Goal: Find contact information: Find contact information

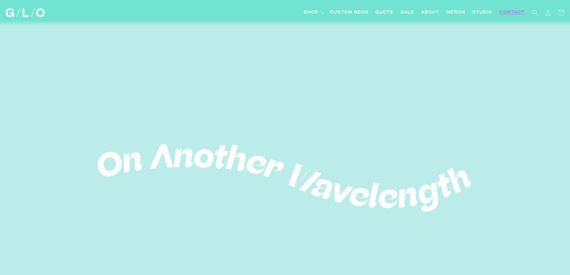
click at [508, 12] on span "Contact" at bounding box center [511, 13] width 25 height 6
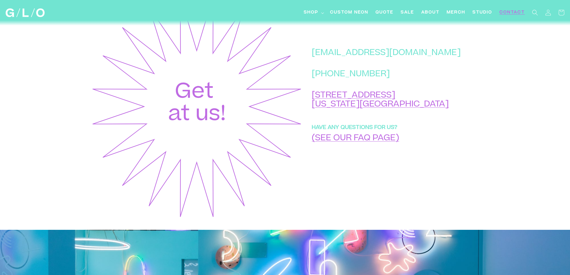
scroll to position [269, 0]
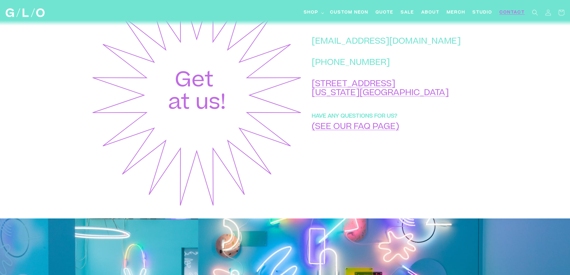
drag, startPoint x: 438, startPoint y: 56, endPoint x: 336, endPoint y: 56, distance: 102.6
click at [336, 56] on div "[EMAIL_ADDRESS][DOMAIN_NAME] [PHONE_NUMBER] [STREET_ADDRESS][US_STATE] HAVE ANY…" at bounding box center [391, 95] width 177 height 225
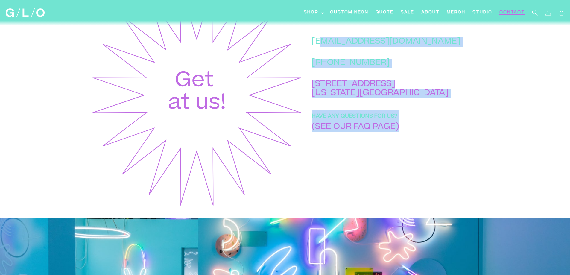
drag, startPoint x: 336, startPoint y: 56, endPoint x: 347, endPoint y: 57, distance: 11.4
click at [347, 57] on div "[EMAIL_ADDRESS][DOMAIN_NAME] [PHONE_NUMBER] [STREET_ADDRESS][US_STATE] HAVE ANY…" at bounding box center [391, 95] width 177 height 225
click at [336, 53] on div "[EMAIL_ADDRESS][DOMAIN_NAME] [PHONE_NUMBER] [STREET_ADDRESS][US_STATE] HAVE ANY…" at bounding box center [391, 95] width 177 height 225
drag, startPoint x: 335, startPoint y: 47, endPoint x: 345, endPoint y: 53, distance: 11.7
click at [349, 56] on div "[EMAIL_ADDRESS][DOMAIN_NAME] [PHONE_NUMBER] [STREET_ADDRESS][US_STATE] HAVE ANY…" at bounding box center [391, 95] width 177 height 225
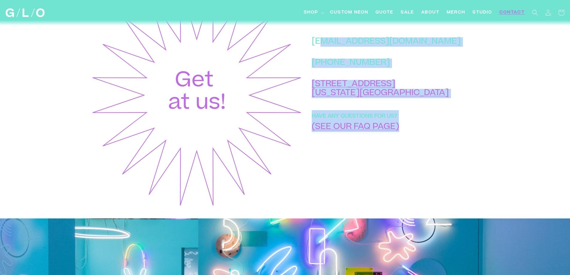
click at [340, 47] on div "[EMAIL_ADDRESS][DOMAIN_NAME] [PHONE_NUMBER] [STREET_ADDRESS][US_STATE] HAVE ANY…" at bounding box center [391, 95] width 177 height 225
drag, startPoint x: 333, startPoint y: 54, endPoint x: 382, endPoint y: 67, distance: 50.6
click at [341, 57] on div "[EMAIL_ADDRESS][DOMAIN_NAME] [PHONE_NUMBER] [STREET_ADDRESS][US_STATE] HAVE ANY…" at bounding box center [391, 95] width 177 height 225
click at [444, 59] on div "[EMAIL_ADDRESS][DOMAIN_NAME] [PHONE_NUMBER] [STREET_ADDRESS][US_STATE] HAVE ANY…" at bounding box center [391, 95] width 177 height 225
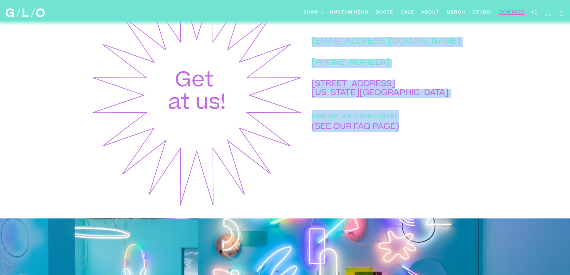
drag, startPoint x: 442, startPoint y: 59, endPoint x: 443, endPoint y: 63, distance: 4.3
click at [442, 60] on div "[EMAIL_ADDRESS][DOMAIN_NAME] [PHONE_NUMBER] [STREET_ADDRESS][US_STATE] HAVE ANY…" at bounding box center [391, 95] width 177 height 225
click at [453, 89] on div "[EMAIL_ADDRESS][DOMAIN_NAME] [PHONE_NUMBER] [STREET_ADDRESS][US_STATE] HAVE ANY…" at bounding box center [391, 95] width 177 height 225
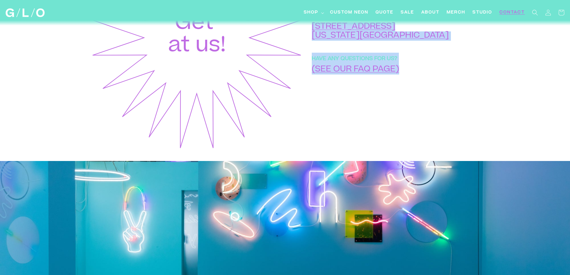
scroll to position [241, 0]
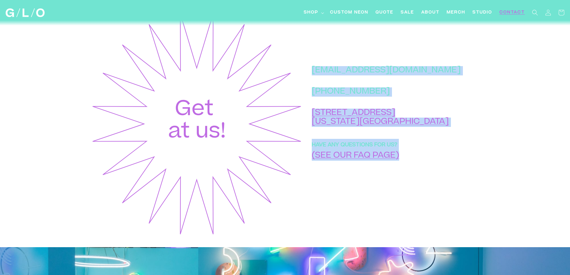
click at [378, 59] on div "[EMAIL_ADDRESS][DOMAIN_NAME] [PHONE_NUMBER] [STREET_ADDRESS][US_STATE] HAVE ANY…" at bounding box center [391, 123] width 177 height 225
drag, startPoint x: 448, startPoint y: 83, endPoint x: 429, endPoint y: 83, distance: 18.8
click at [429, 83] on div "[EMAIL_ADDRESS][DOMAIN_NAME] [PHONE_NUMBER] [STREET_ADDRESS][US_STATE] HAVE ANY…" at bounding box center [391, 123] width 177 height 225
click at [381, 61] on div "[EMAIL_ADDRESS][DOMAIN_NAME] [PHONE_NUMBER] [STREET_ADDRESS][US_STATE] HAVE ANY…" at bounding box center [391, 123] width 177 height 225
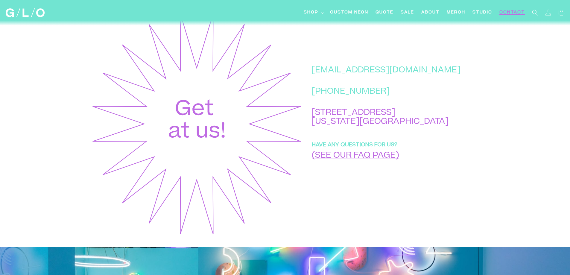
drag, startPoint x: 331, startPoint y: 81, endPoint x: 391, endPoint y: 187, distance: 121.8
click at [391, 187] on div "[EMAIL_ADDRESS][DOMAIN_NAME] [PHONE_NUMBER] [STREET_ADDRESS][US_STATE] HAVE ANY…" at bounding box center [391, 123] width 177 height 225
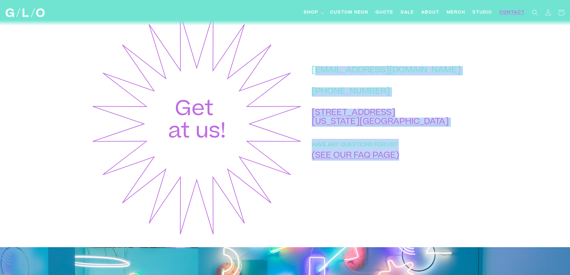
drag, startPoint x: 337, startPoint y: 86, endPoint x: 346, endPoint y: 85, distance: 9.3
click at [346, 85] on div "[EMAIL_ADDRESS][DOMAIN_NAME] [PHONE_NUMBER] [STREET_ADDRESS][US_STATE] HAVE ANY…" at bounding box center [391, 123] width 177 height 225
click at [348, 75] on p "[EMAIL_ADDRESS][DOMAIN_NAME]" at bounding box center [386, 70] width 149 height 9
click at [331, 80] on div "[EMAIL_ADDRESS][DOMAIN_NAME] [PHONE_NUMBER] [STREET_ADDRESS][US_STATE] HAVE ANY…" at bounding box center [391, 123] width 177 height 225
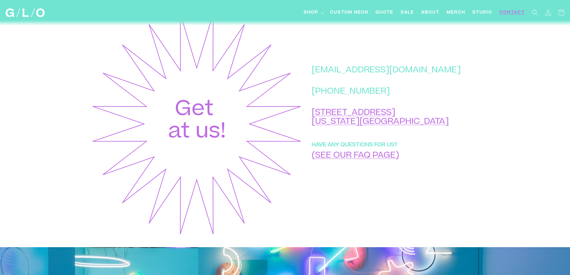
click at [347, 75] on p "[EMAIL_ADDRESS][DOMAIN_NAME]" at bounding box center [386, 70] width 149 height 9
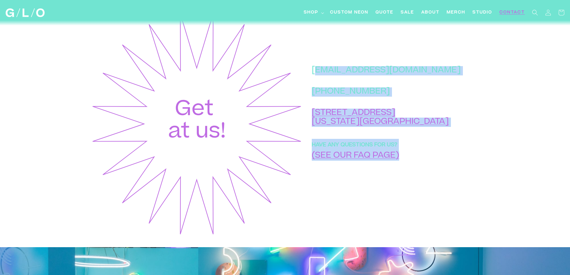
drag, startPoint x: 336, startPoint y: 83, endPoint x: 343, endPoint y: 84, distance: 7.4
click at [343, 84] on div "[EMAIL_ADDRESS][DOMAIN_NAME] [PHONE_NUMBER] [STREET_ADDRESS][US_STATE] HAVE ANY…" at bounding box center [391, 123] width 177 height 225
click at [343, 75] on p "[EMAIL_ADDRESS][DOMAIN_NAME]" at bounding box center [386, 70] width 149 height 9
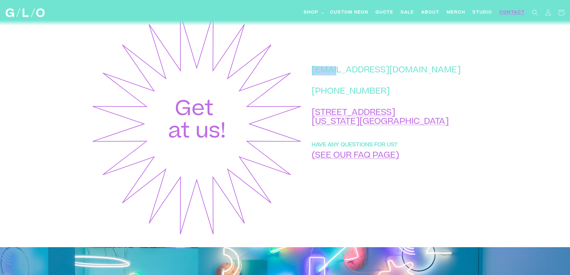
click at [343, 75] on p "[EMAIL_ADDRESS][DOMAIN_NAME]" at bounding box center [386, 70] width 149 height 9
click at [440, 87] on div "[EMAIL_ADDRESS][DOMAIN_NAME] [PHONE_NUMBER] [STREET_ADDRESS][US_STATE] HAVE ANY…" at bounding box center [391, 123] width 177 height 225
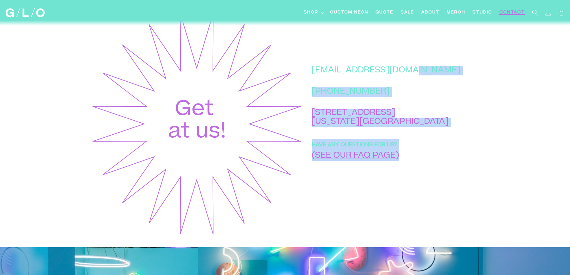
click at [433, 83] on div "[EMAIL_ADDRESS][DOMAIN_NAME] [PHONE_NUMBER] [STREET_ADDRESS][US_STATE] HAVE ANY…" at bounding box center [391, 123] width 177 height 225
click at [433, 75] on p "[EMAIL_ADDRESS][DOMAIN_NAME]" at bounding box center [386, 70] width 149 height 9
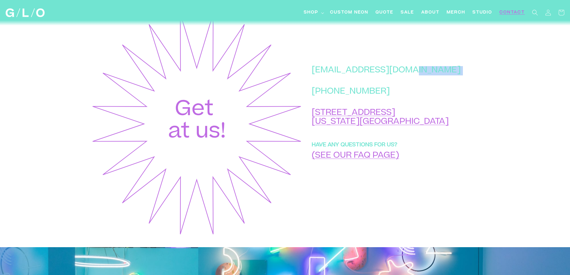
click at [433, 75] on p "[EMAIL_ADDRESS][DOMAIN_NAME]" at bounding box center [386, 70] width 149 height 9
click at [430, 75] on p "[EMAIL_ADDRESS][DOMAIN_NAME]" at bounding box center [386, 70] width 149 height 9
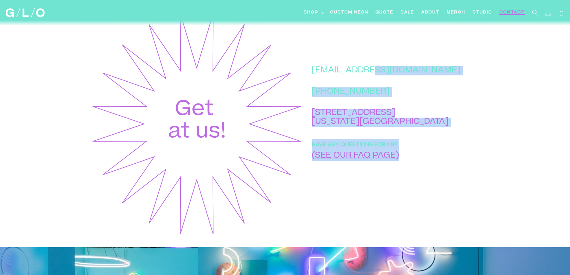
drag, startPoint x: 434, startPoint y: 83, endPoint x: 396, endPoint y: 82, distance: 37.4
click at [396, 82] on div "[EMAIL_ADDRESS][DOMAIN_NAME] [PHONE_NUMBER] [STREET_ADDRESS][US_STATE] HAVE ANY…" at bounding box center [391, 123] width 177 height 225
click at [396, 75] on p "[EMAIL_ADDRESS][DOMAIN_NAME]" at bounding box center [386, 70] width 149 height 9
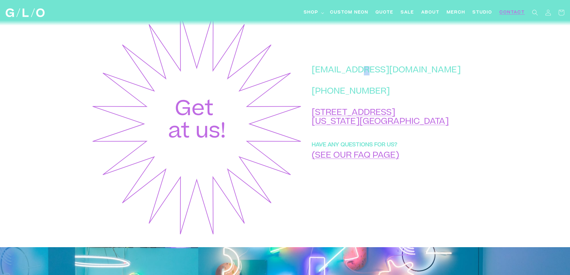
drag, startPoint x: 396, startPoint y: 82, endPoint x: 388, endPoint y: 83, distance: 8.7
click at [388, 75] on p "[EMAIL_ADDRESS][DOMAIN_NAME]" at bounding box center [386, 70] width 149 height 9
click at [387, 75] on p "[EMAIL_ADDRESS][DOMAIN_NAME]" at bounding box center [386, 70] width 149 height 9
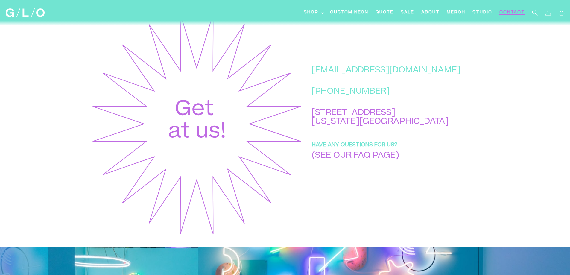
click at [373, 75] on p "[EMAIL_ADDRESS][DOMAIN_NAME]" at bounding box center [386, 70] width 149 height 9
click at [374, 75] on p "[EMAIL_ADDRESS][DOMAIN_NAME]" at bounding box center [386, 70] width 149 height 9
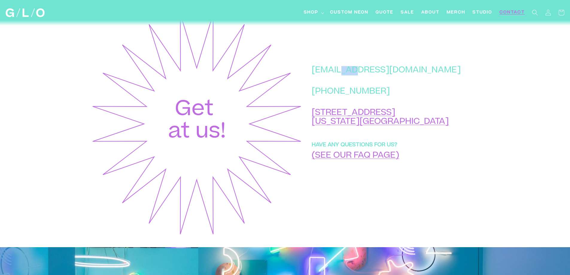
click at [373, 75] on p "[EMAIL_ADDRESS][DOMAIN_NAME]" at bounding box center [386, 70] width 149 height 9
